Goal: Transaction & Acquisition: Download file/media

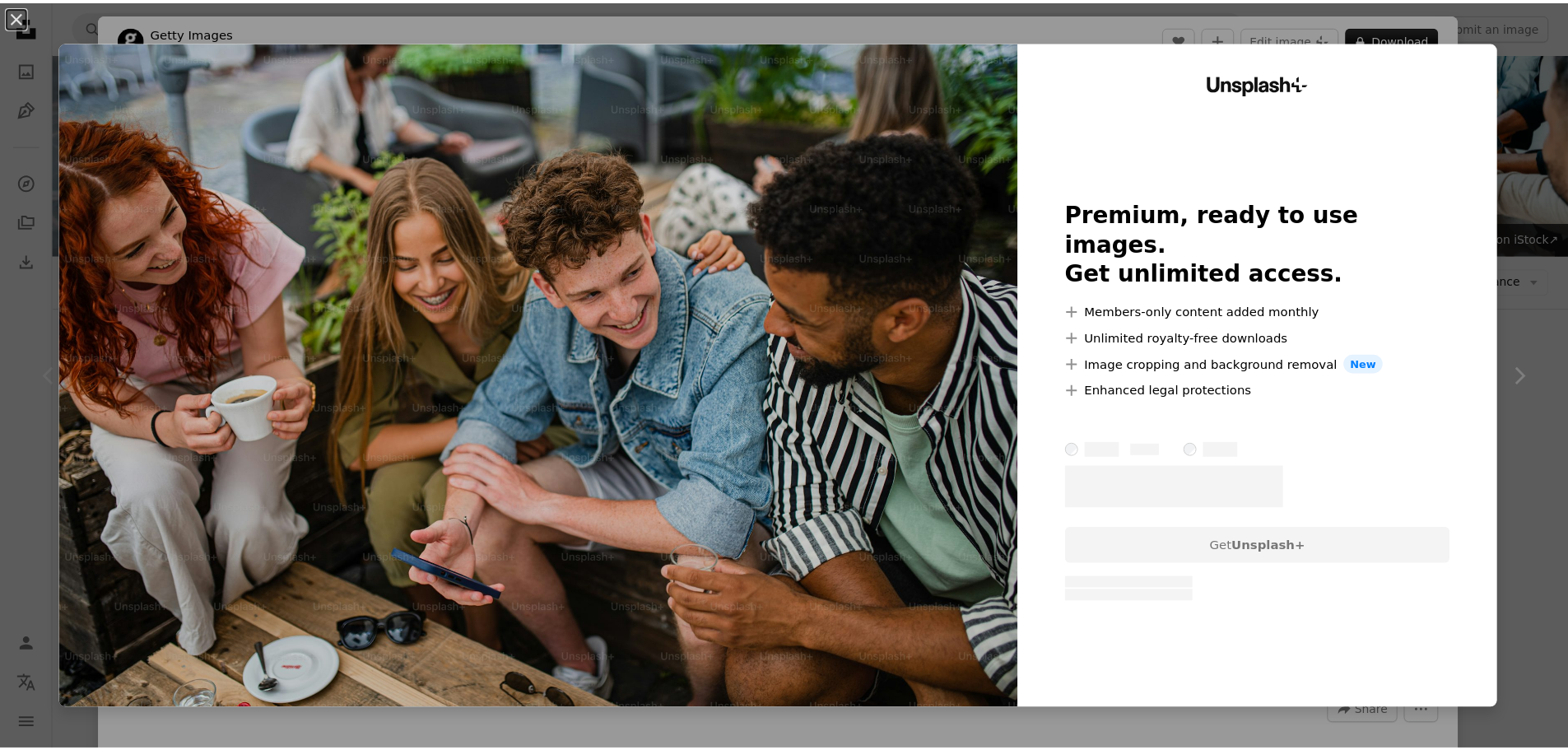
scroll to position [247, 0]
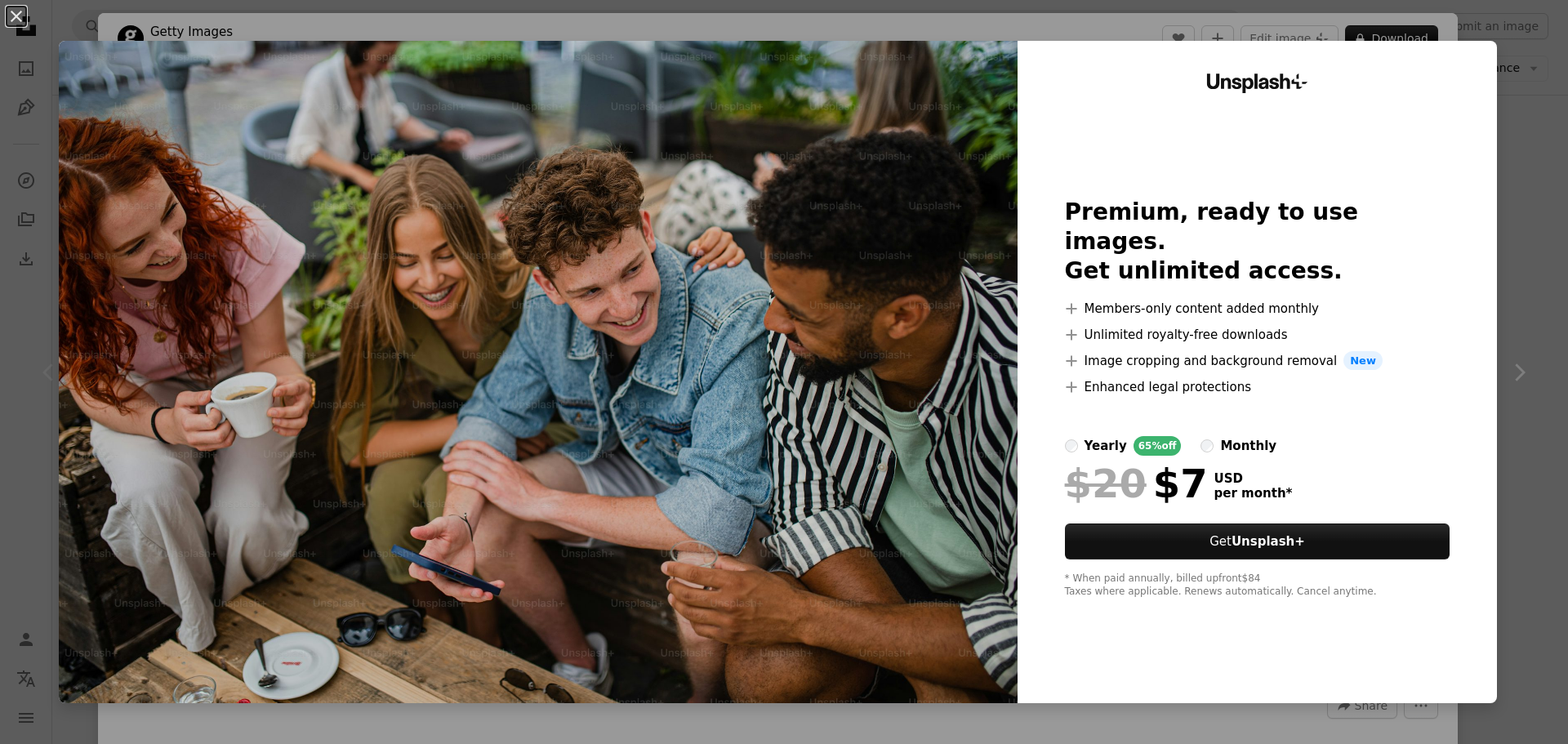
click at [486, 289] on img at bounding box center [538, 371] width 959 height 662
click at [11, 11] on button "An X shape" at bounding box center [16, 16] width 20 height 20
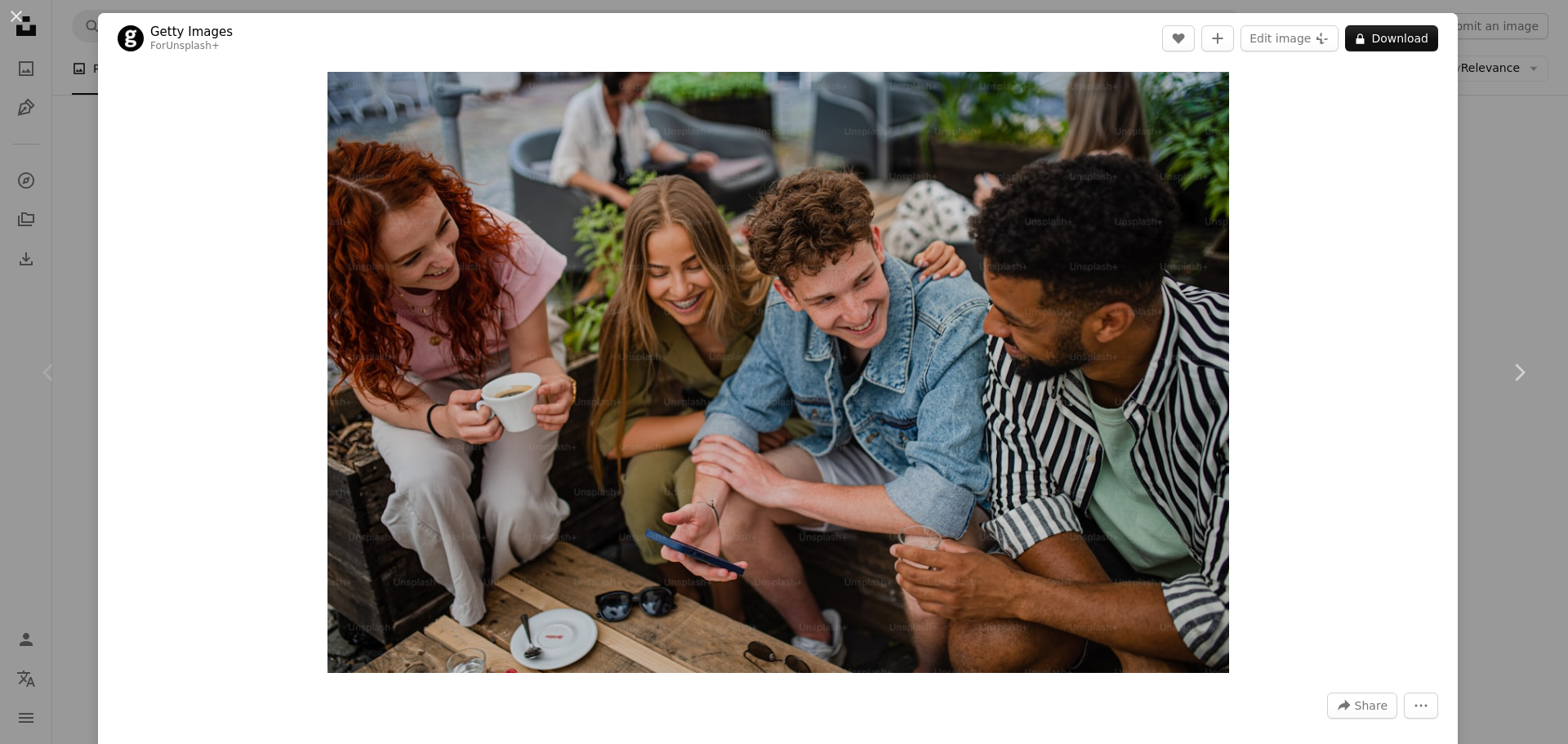
click at [21, 26] on button "An X shape" at bounding box center [16, 16] width 20 height 20
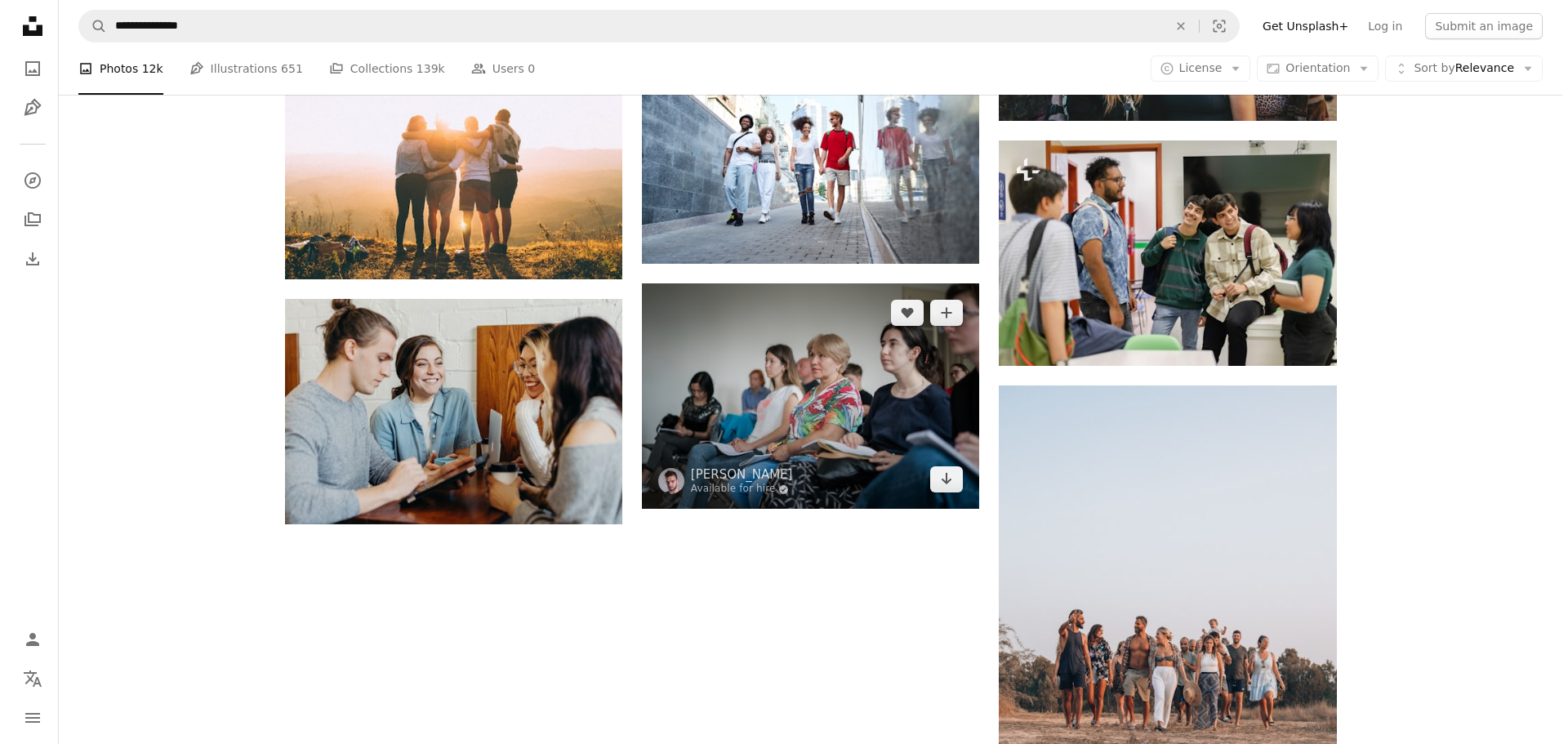
scroll to position [1715, 0]
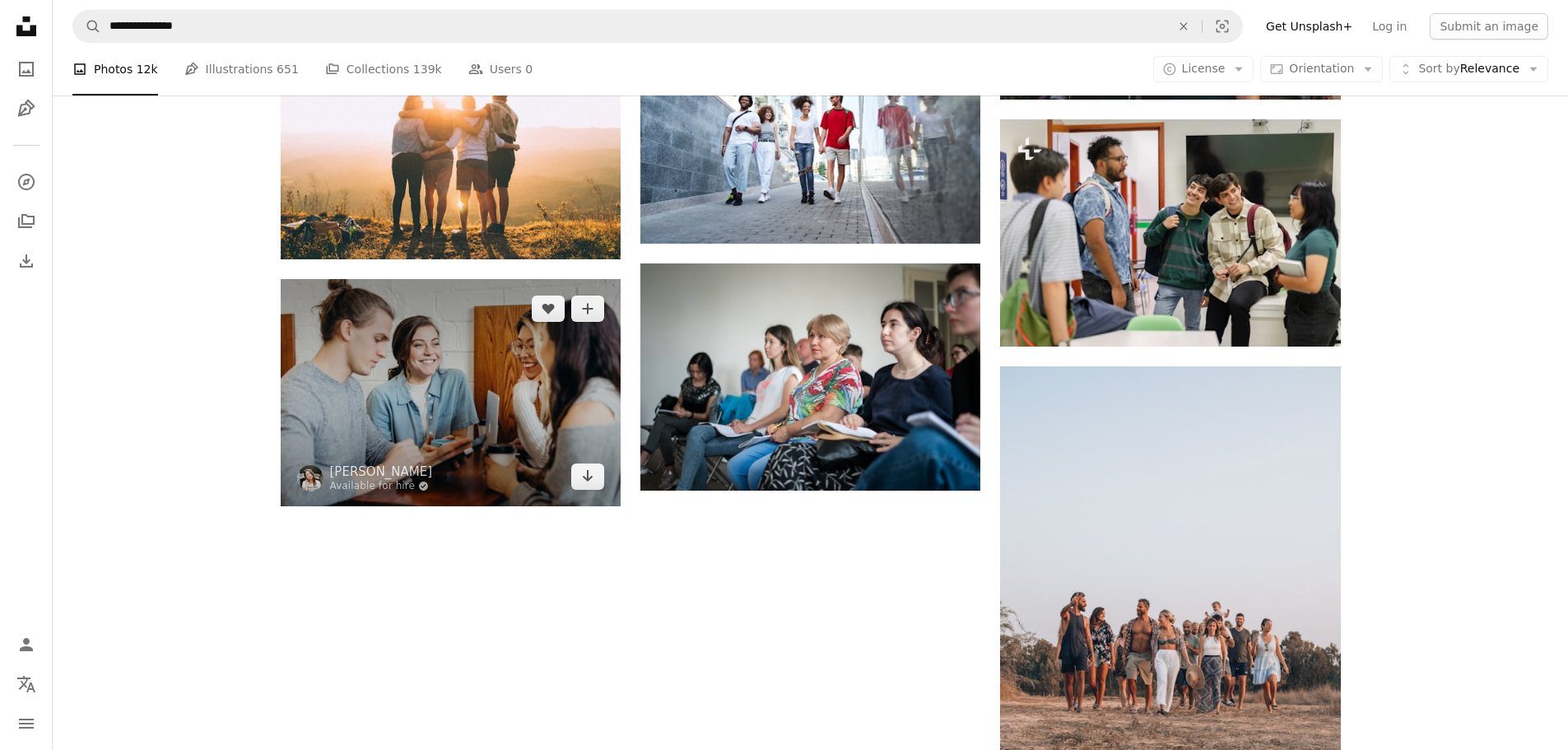
click at [442, 419] on img at bounding box center [450, 391] width 340 height 226
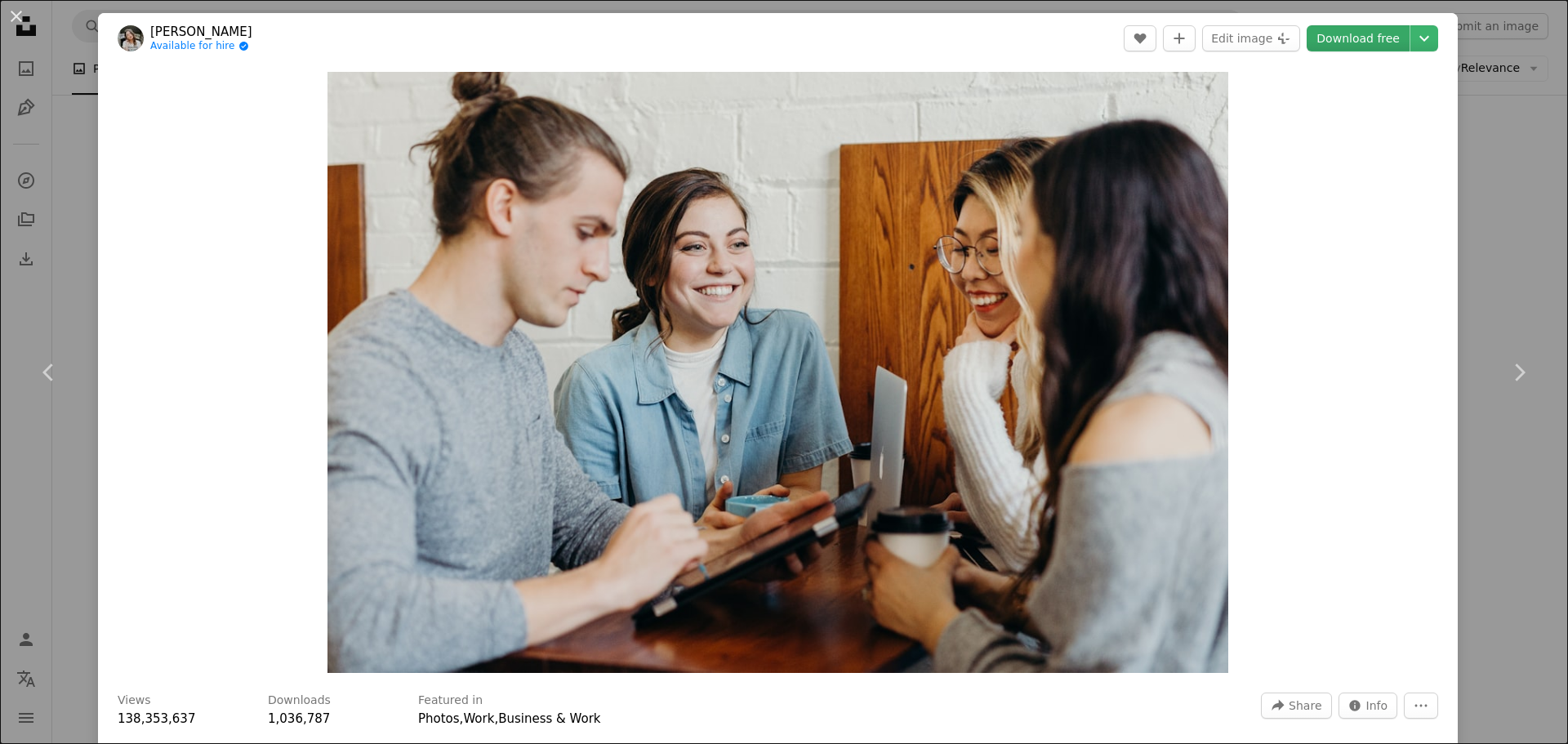
click at [1337, 37] on link "Download free" at bounding box center [1358, 38] width 103 height 26
